Goal: Information Seeking & Learning: Learn about a topic

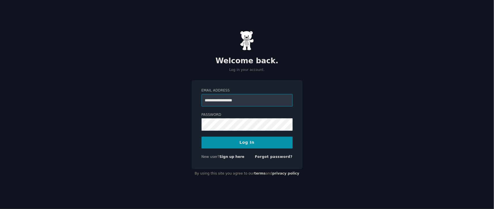
type input "**********"
click at [201, 137] on button "Log In" at bounding box center [246, 143] width 91 height 12
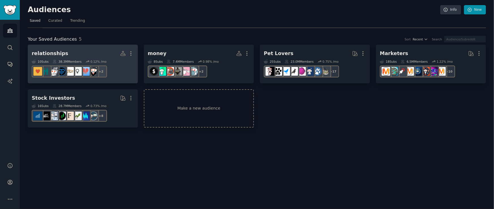
click at [115, 60] on div "10 Sub s 38.3M Members 0.12 % /mo" at bounding box center [83, 62] width 102 height 4
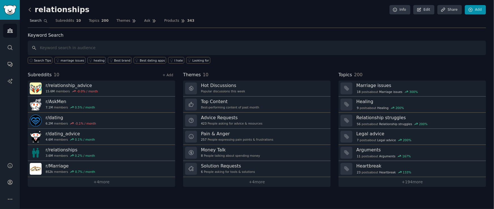
click at [40, 21] on span "Search" at bounding box center [36, 20] width 12 height 5
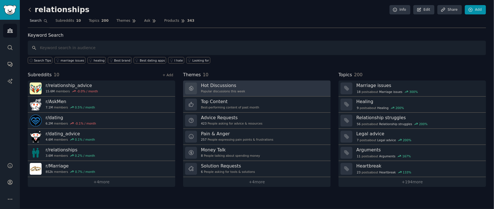
click at [226, 87] on h3 "Hot Discussions" at bounding box center [223, 86] width 44 height 6
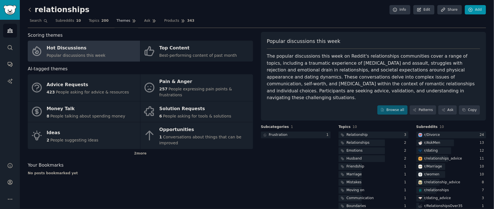
scroll to position [2, 0]
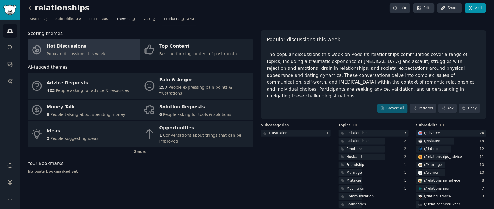
click at [174, 19] on span "Products" at bounding box center [171, 19] width 15 height 5
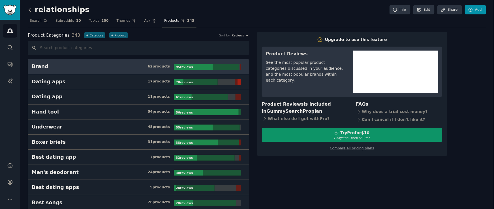
click at [32, 10] on icon at bounding box center [30, 10] width 6 height 6
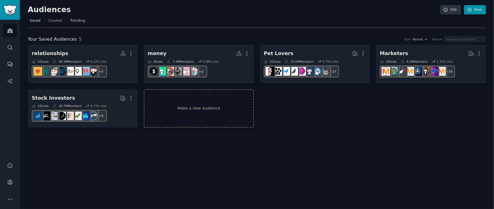
click at [73, 17] on link "Trending" at bounding box center [77, 22] width 19 height 12
